Goal: Task Accomplishment & Management: Manage account settings

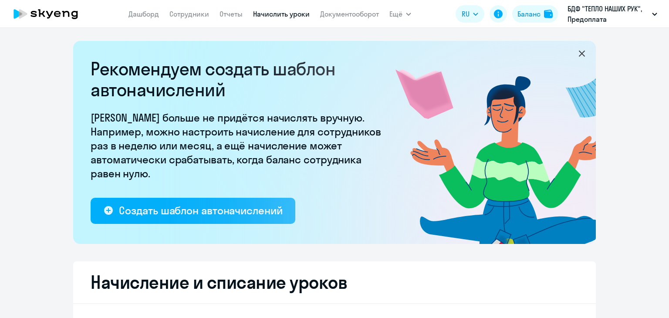
select select "10"
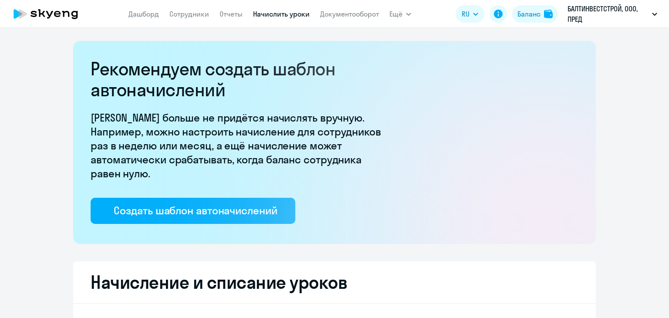
select select "10"
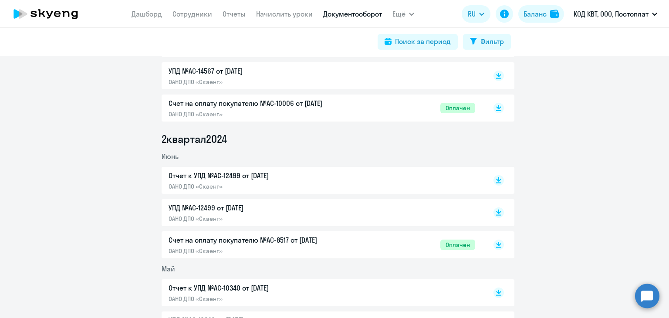
scroll to position [2033, 0]
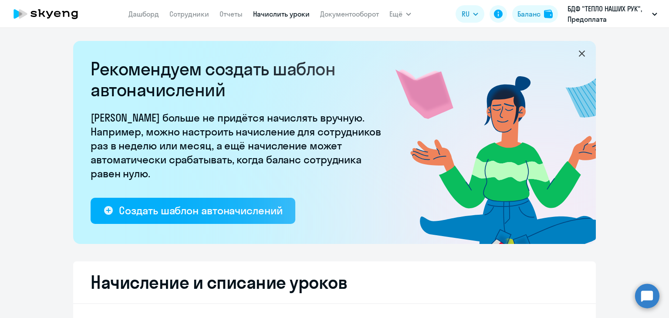
select select "10"
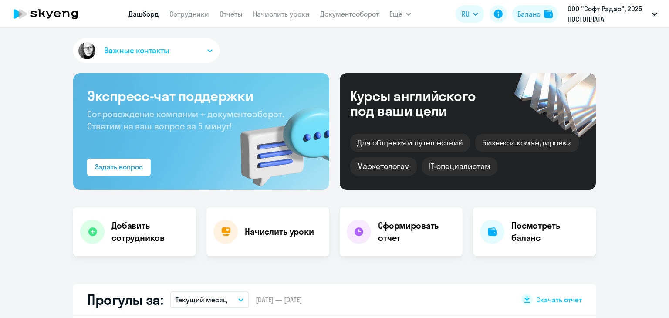
select select "30"
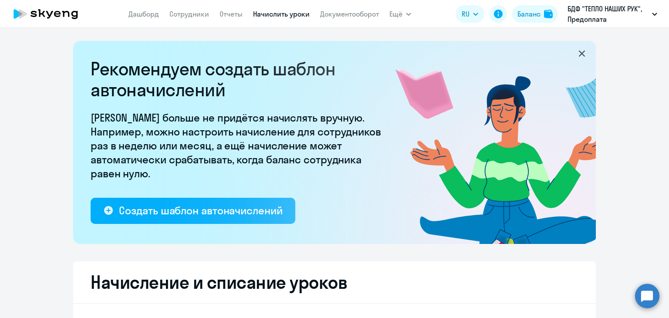
select select "10"
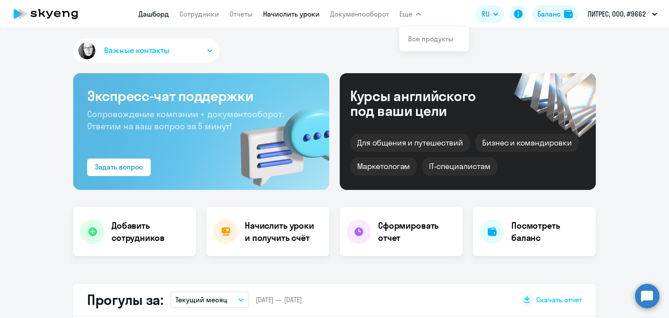
click at [281, 14] on link "Начислить уроки" at bounding box center [291, 14] width 57 height 9
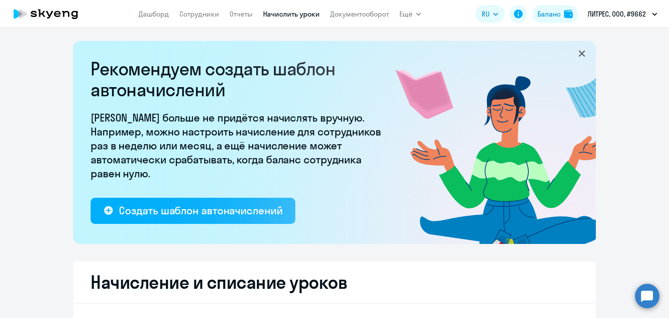
select select "10"
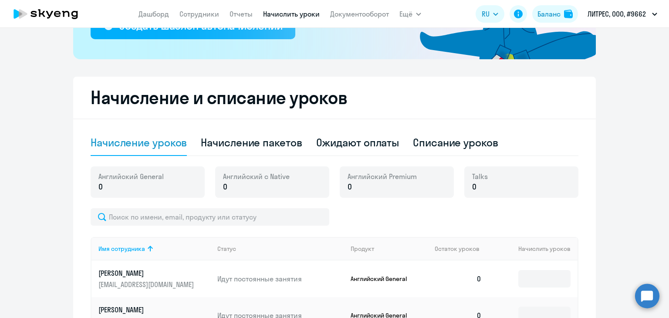
scroll to position [261, 0]
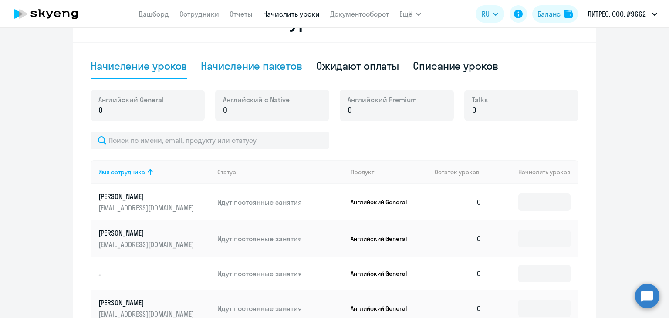
click at [258, 66] on div "Начисление пакетов" at bounding box center [251, 66] width 101 height 14
select select "10"
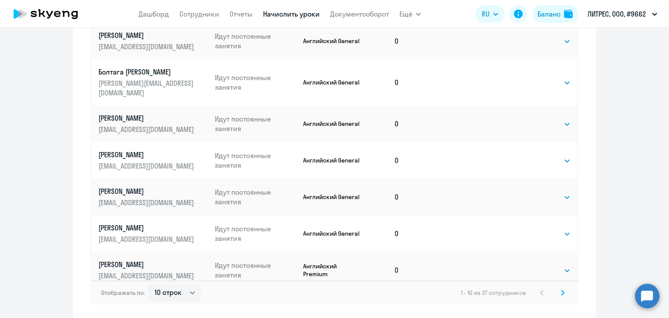
scroll to position [600, 0]
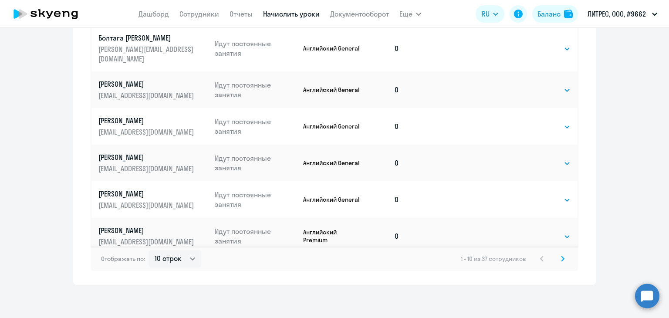
click at [561, 257] on icon at bounding box center [562, 259] width 3 height 6
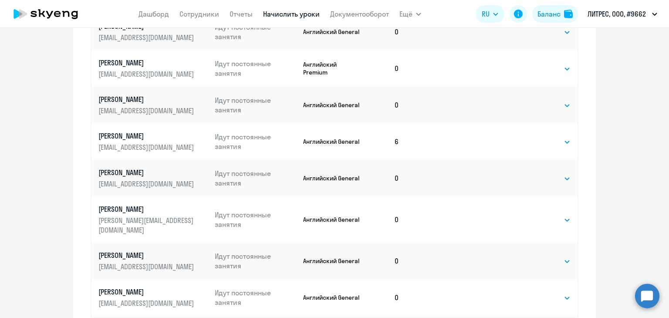
scroll to position [602, 0]
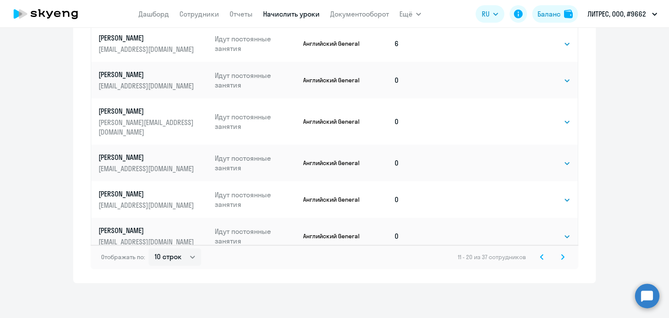
click at [561, 256] on icon at bounding box center [562, 257] width 3 height 6
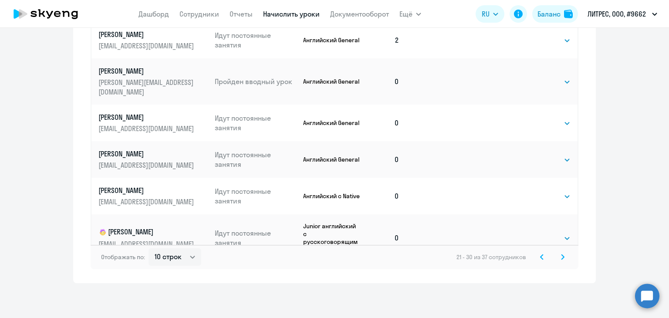
scroll to position [0, 0]
